Goal: Task Accomplishment & Management: Manage account settings

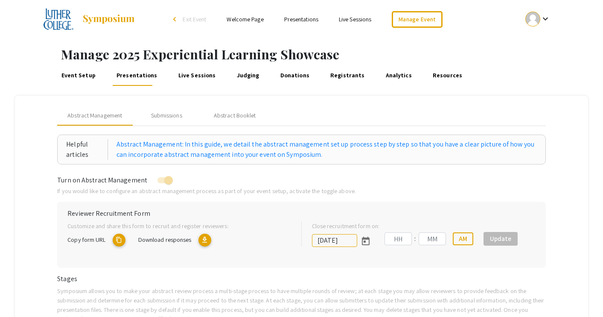
type input "[DATE]"
type input "11"
type input "59"
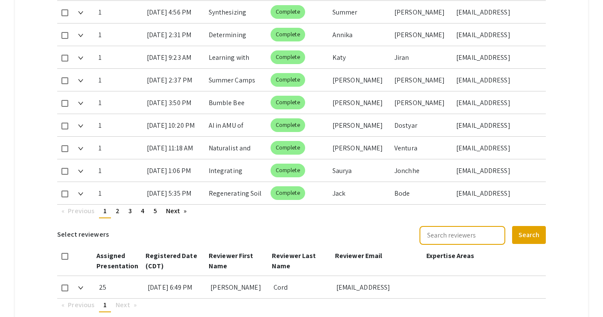
scroll to position [483, 0]
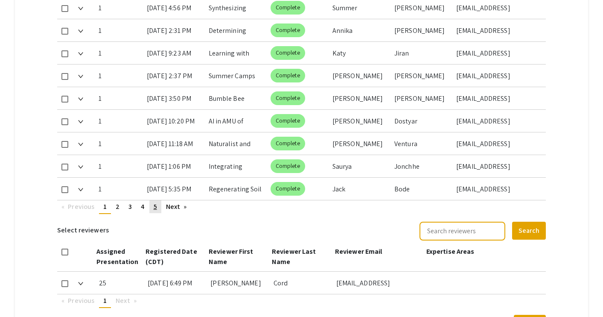
click at [160, 208] on link "page 5" at bounding box center [155, 206] width 12 height 13
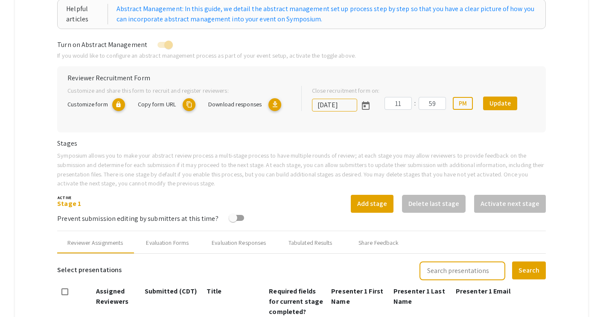
scroll to position [0, 0]
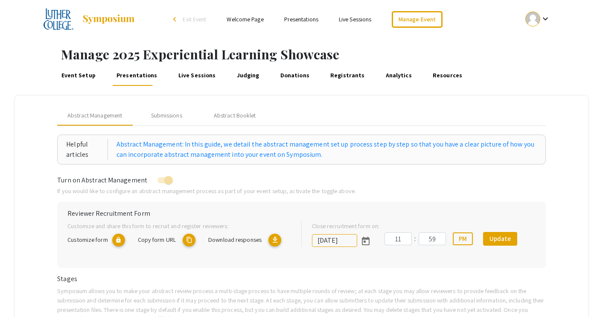
click at [239, 19] on link "Welcome Page" at bounding box center [245, 19] width 37 height 8
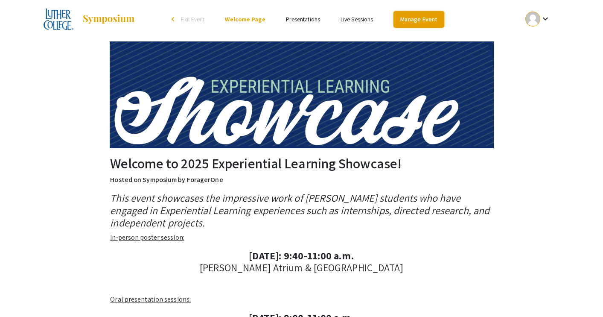
click at [409, 18] on link "Manage Event" at bounding box center [419, 19] width 50 height 17
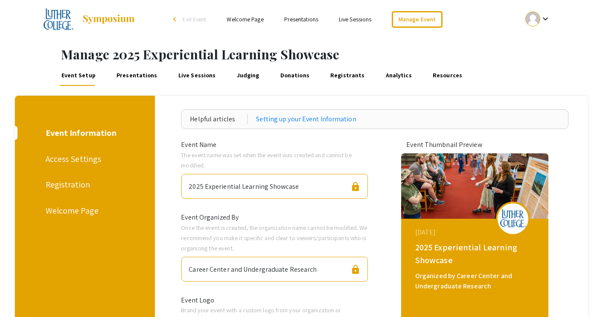
click at [300, 19] on link "Presentations" at bounding box center [301, 19] width 34 height 8
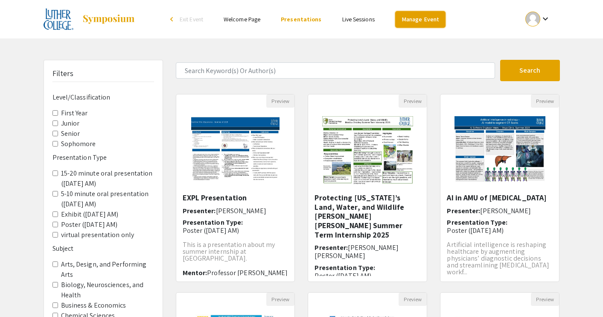
click at [412, 21] on link "Manage Event" at bounding box center [420, 19] width 50 height 17
